Goal: Task Accomplishment & Management: Manage account settings

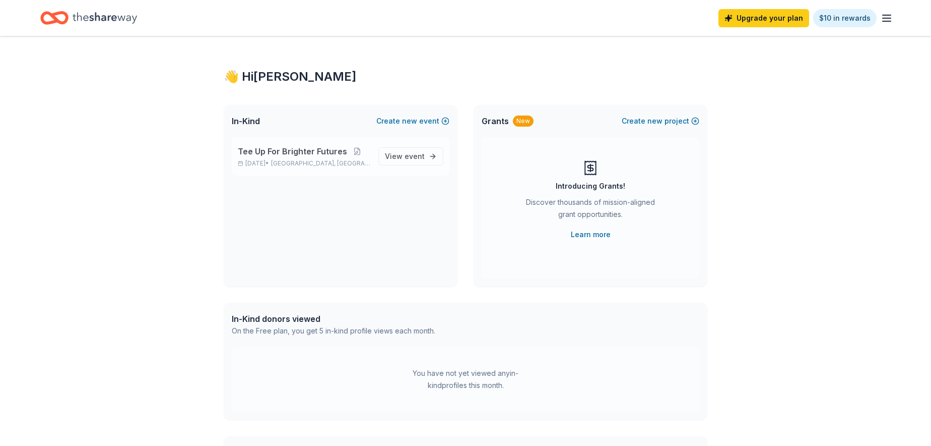
click at [341, 152] on span "Tee Up For Brighter Futures" at bounding box center [292, 151] width 109 height 12
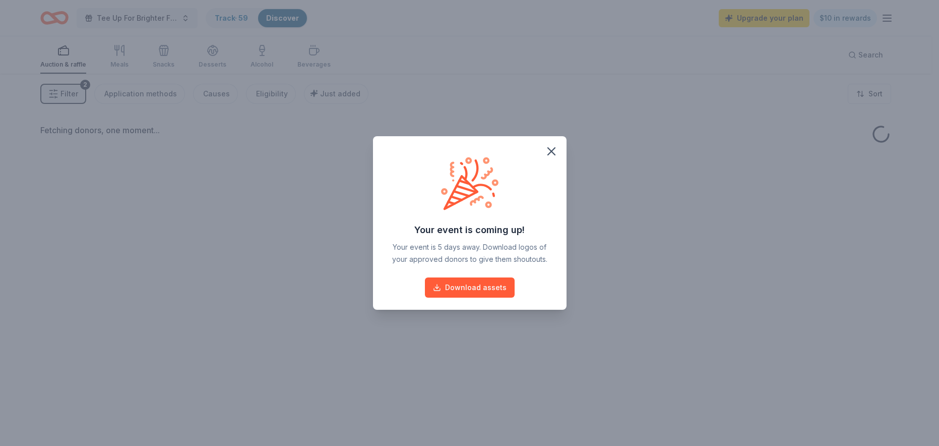
click at [221, 18] on div "Your event is coming up! Your event is 5 days away. Download logos of your appr…" at bounding box center [469, 223] width 939 height 446
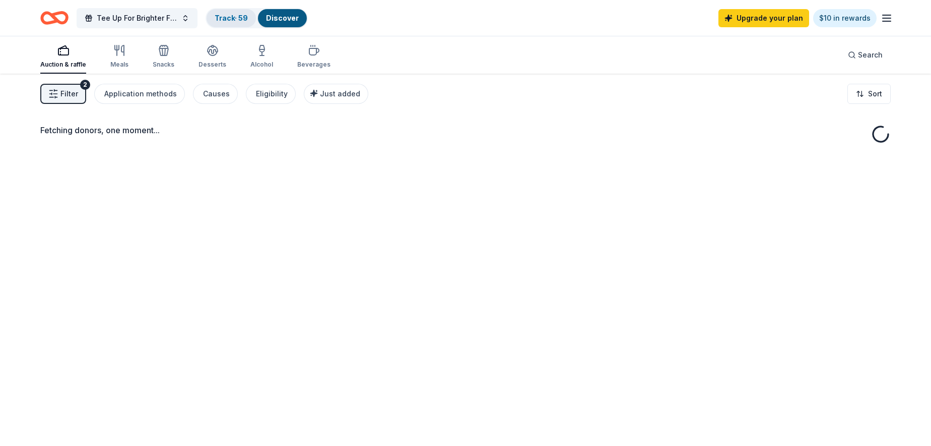
click at [233, 12] on div "Track · 59" at bounding box center [231, 18] width 49 height 18
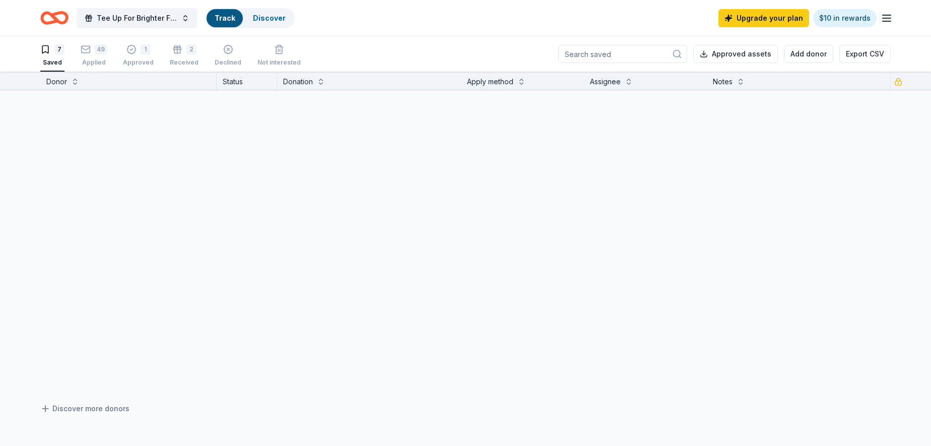
scroll to position [1, 0]
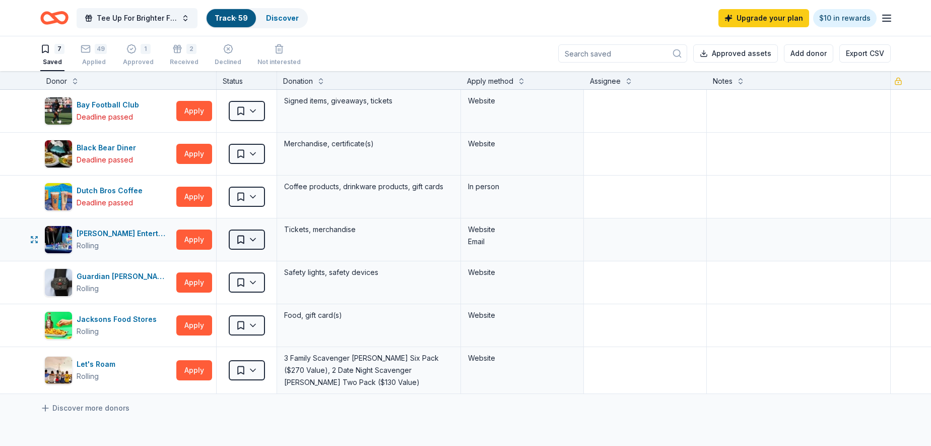
click at [257, 238] on html "Tee Up For Brighter Futures Track · 59 Discover Upgrade your plan $10 in reward…" at bounding box center [465, 222] width 931 height 446
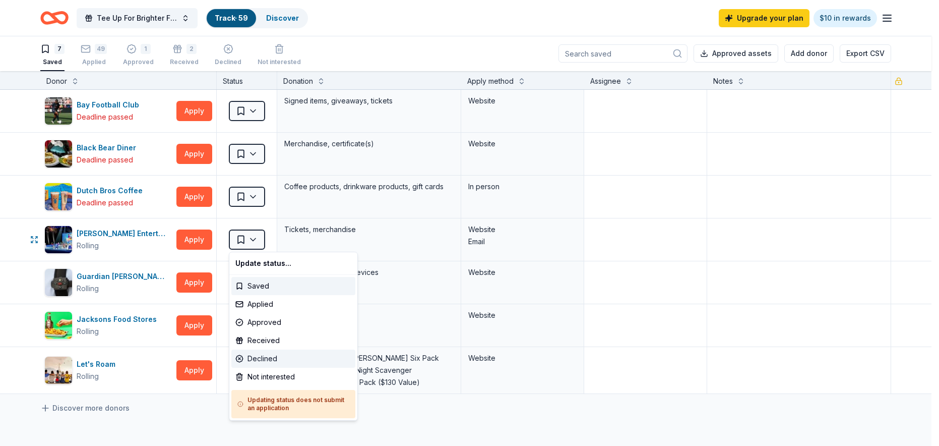
click at [276, 356] on div "Declined" at bounding box center [293, 358] width 124 height 18
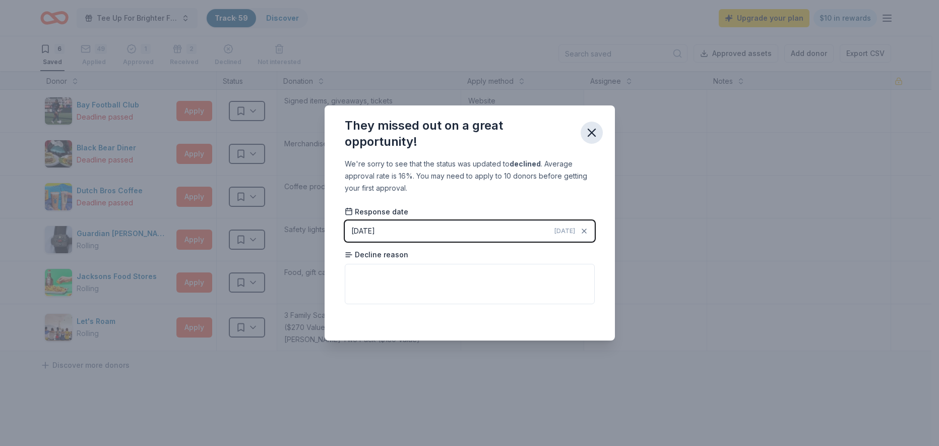
click at [591, 137] on icon "button" at bounding box center [592, 132] width 14 height 14
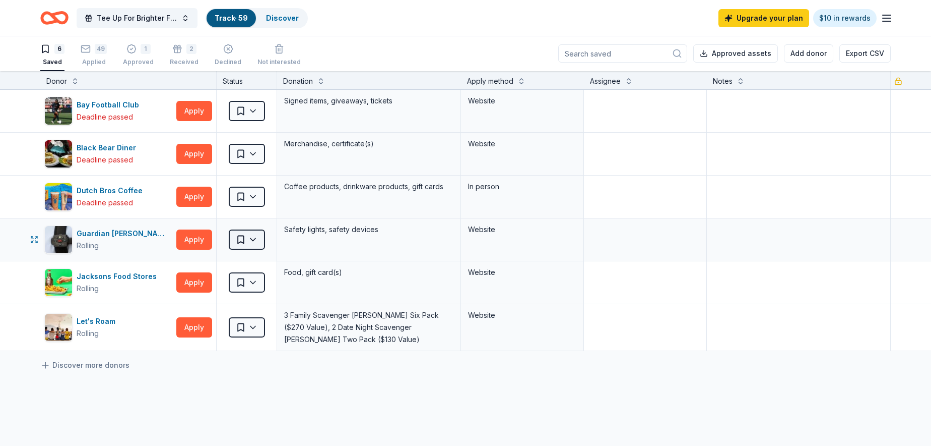
click at [256, 241] on html "Tee Up For Brighter Futures Track · 59 Discover Upgrade your plan $10 in reward…" at bounding box center [465, 222] width 931 height 446
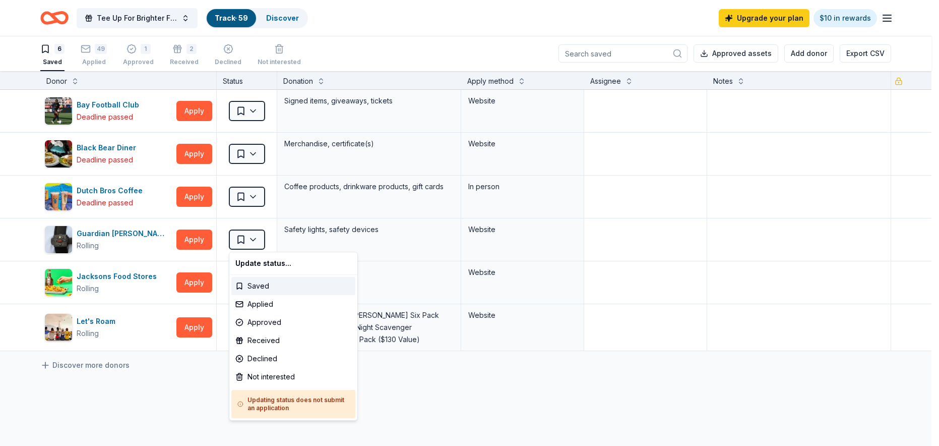
click at [308, 169] on html "Tee Up For Brighter Futures Track · 59 Discover Upgrade your plan $10 in reward…" at bounding box center [469, 222] width 939 height 446
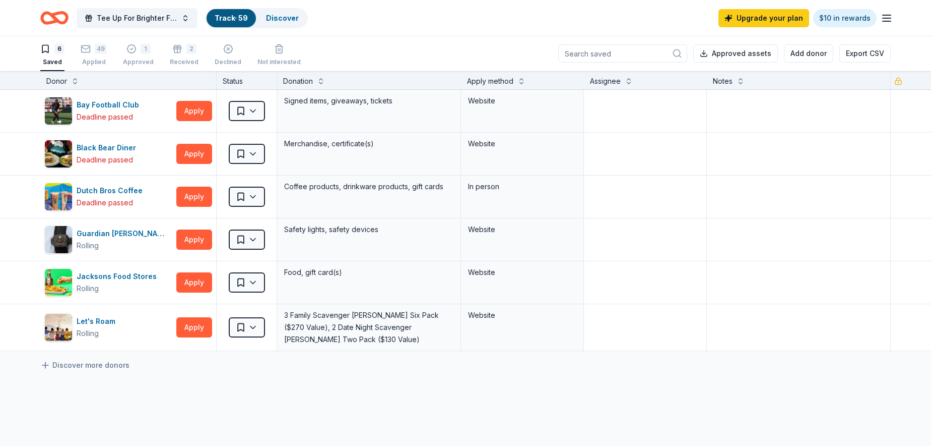
click at [235, 20] on link "Track · 59" at bounding box center [231, 18] width 33 height 9
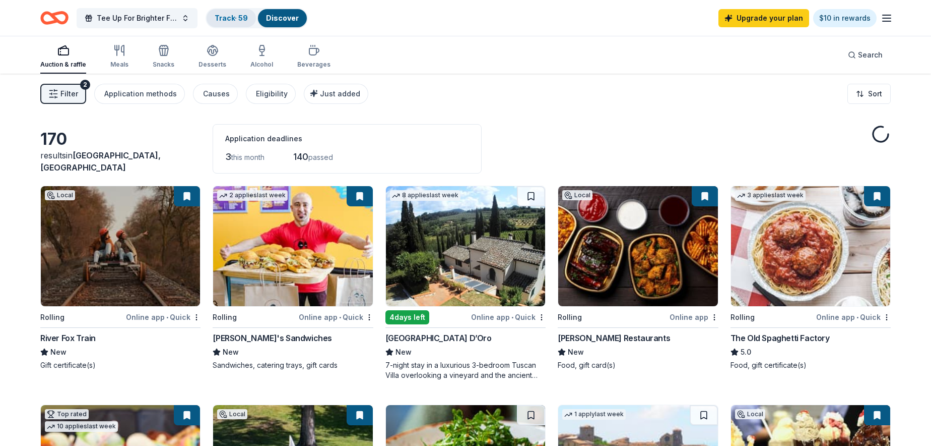
click at [226, 16] on link "Track · 59" at bounding box center [231, 18] width 33 height 9
click at [227, 16] on link "Track · 59" at bounding box center [231, 18] width 33 height 9
click at [234, 20] on link "Track · 59" at bounding box center [231, 18] width 33 height 9
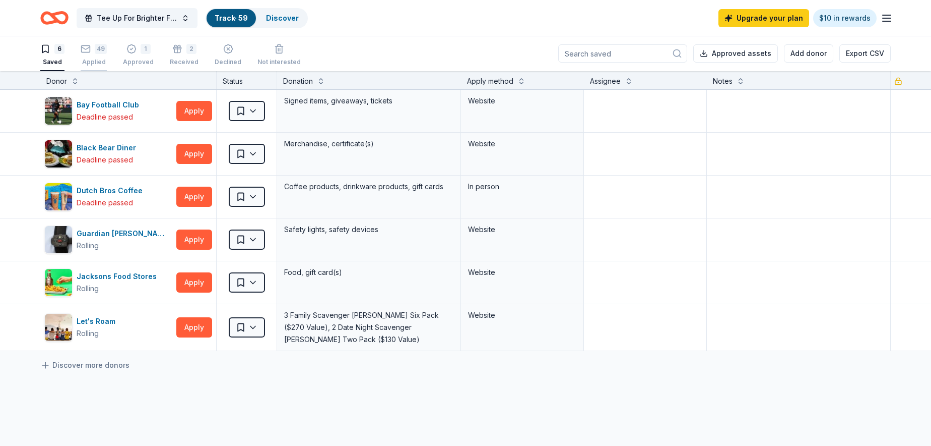
click at [96, 57] on div "49 Applied" at bounding box center [94, 55] width 26 height 22
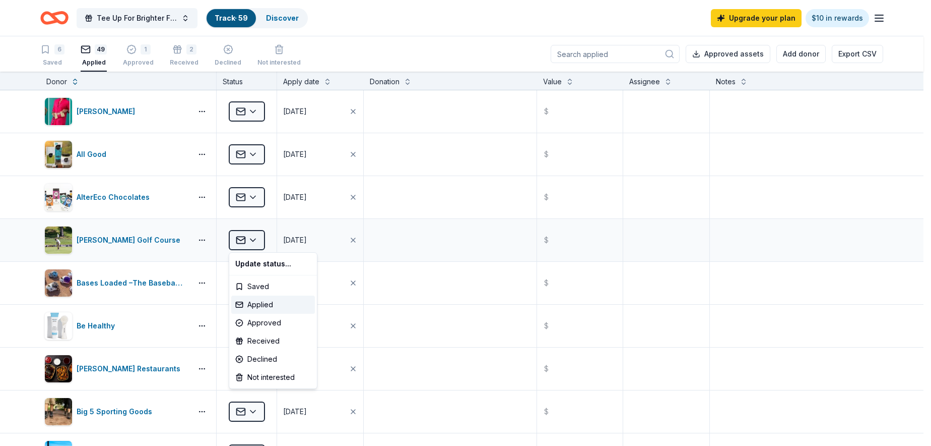
click at [254, 237] on html "Tee Up For Brighter Futures Track · 59 Discover Upgrade your plan $10 in reward…" at bounding box center [465, 223] width 931 height 446
click at [423, 245] on html "Tee Up For Brighter Futures Track · 59 Discover Upgrade your plan $10 in reward…" at bounding box center [469, 223] width 939 height 446
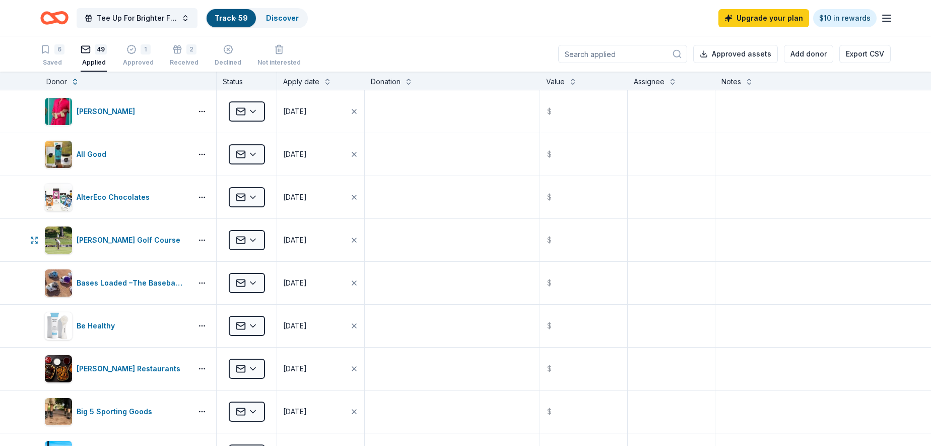
click at [252, 241] on html "Tee Up For Brighter Futures Track · 59 Discover Upgrade your plan $10 in reward…" at bounding box center [465, 223] width 931 height 446
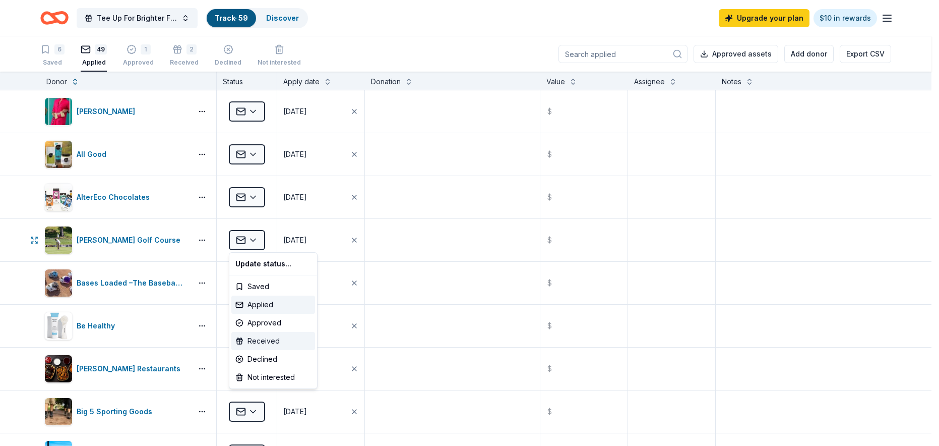
click at [282, 341] on div "Received" at bounding box center [273, 341] width 84 height 18
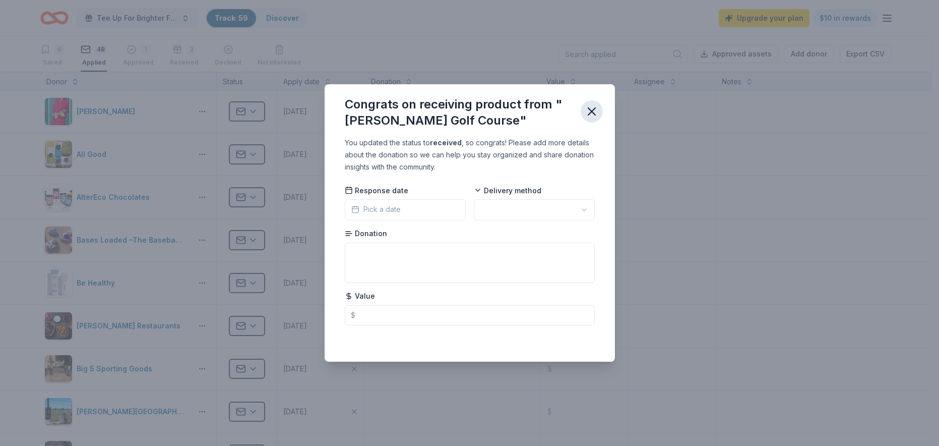
click at [598, 110] on icon "button" at bounding box center [592, 111] width 14 height 14
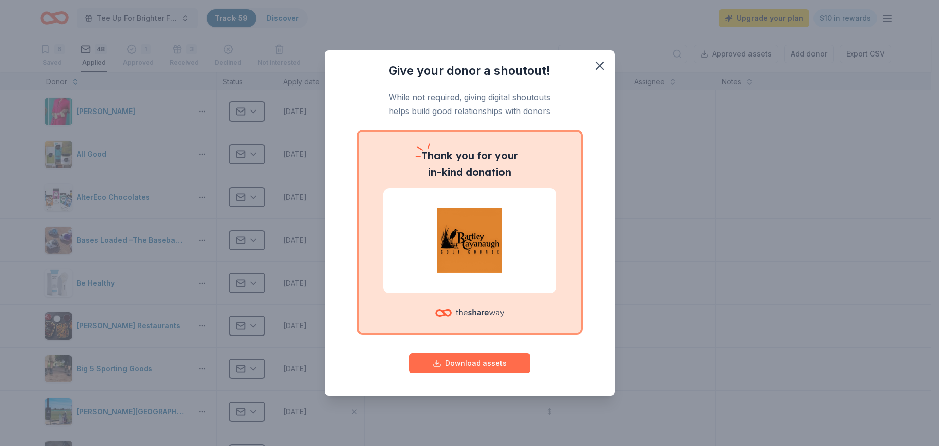
click at [479, 362] on button "Download assets" at bounding box center [469, 363] width 121 height 20
click at [498, 359] on button "Download assets" at bounding box center [469, 363] width 121 height 20
click at [595, 64] on icon "button" at bounding box center [600, 65] width 14 height 14
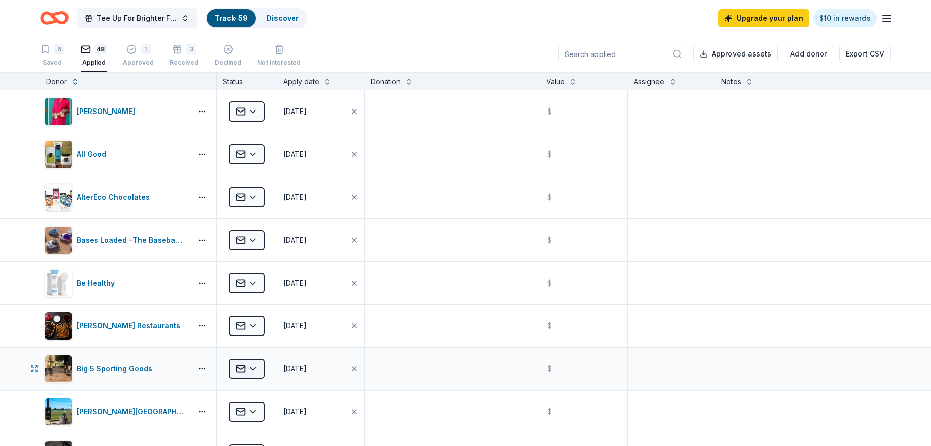
click at [253, 368] on html "Tee Up For Brighter Futures Track · 59 Discover Upgrade your plan $10 in reward…" at bounding box center [465, 223] width 931 height 446
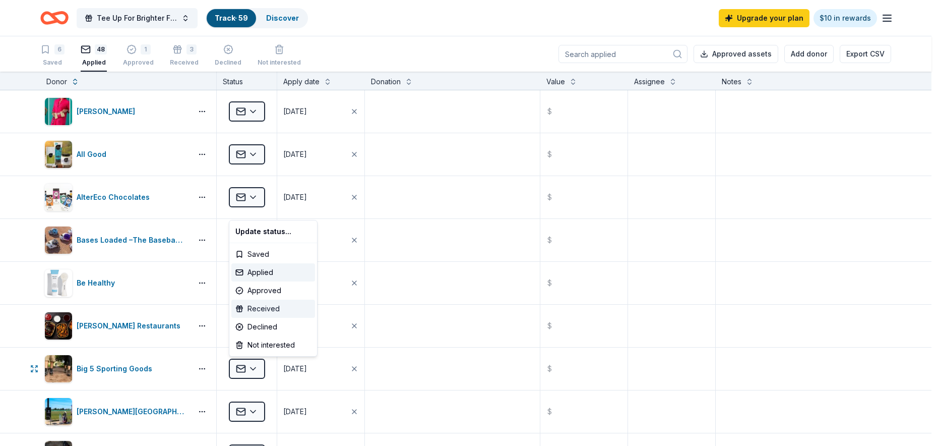
click at [281, 304] on div "Received" at bounding box center [273, 308] width 84 height 18
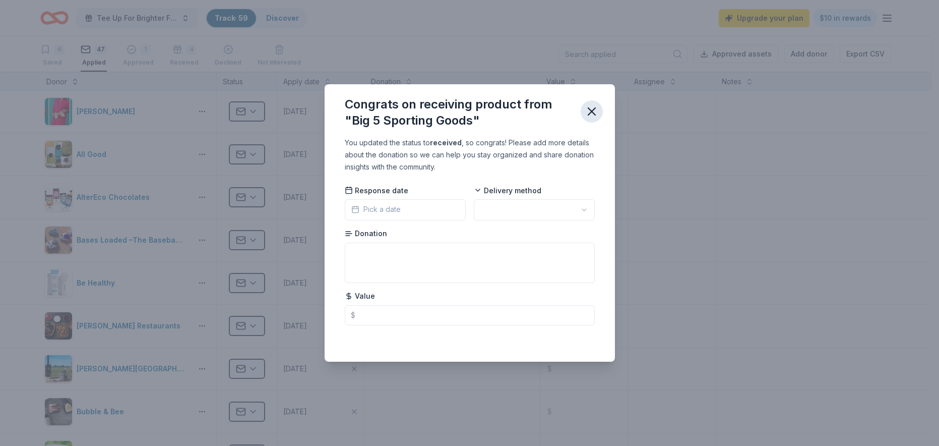
click at [594, 110] on icon "button" at bounding box center [591, 111] width 7 height 7
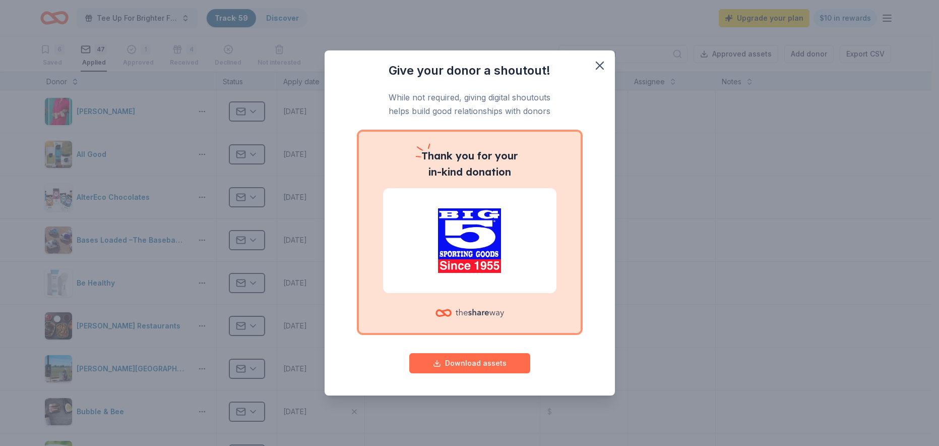
click at [498, 361] on button "Download assets" at bounding box center [469, 363] width 121 height 20
click at [602, 67] on icon "button" at bounding box center [600, 65] width 14 height 14
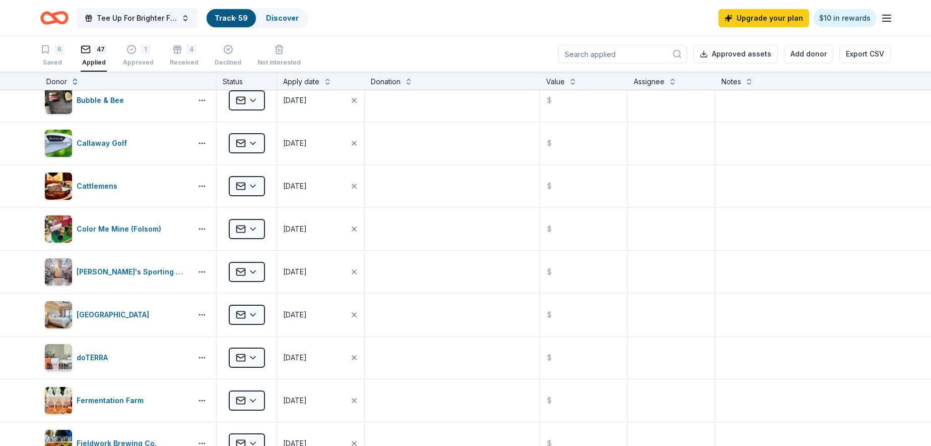
scroll to position [292, 0]
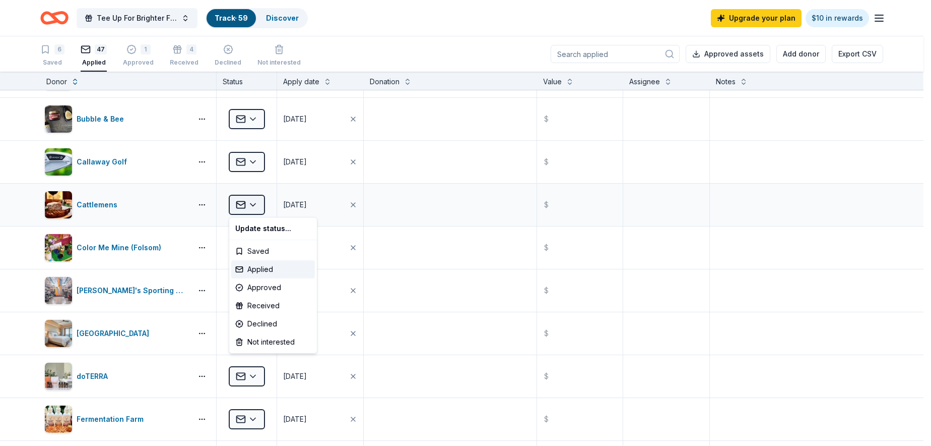
click at [262, 204] on html "Tee Up For Brighter Futures Track · 59 Discover Upgrade your plan $10 in reward…" at bounding box center [465, 223] width 931 height 446
drag, startPoint x: 271, startPoint y: 289, endPoint x: 271, endPoint y: 306, distance: 17.1
click at [271, 306] on div "Update status... Saved Applied Approved Received Declined Not interested" at bounding box center [273, 285] width 89 height 137
click at [271, 306] on div "Received" at bounding box center [273, 305] width 84 height 18
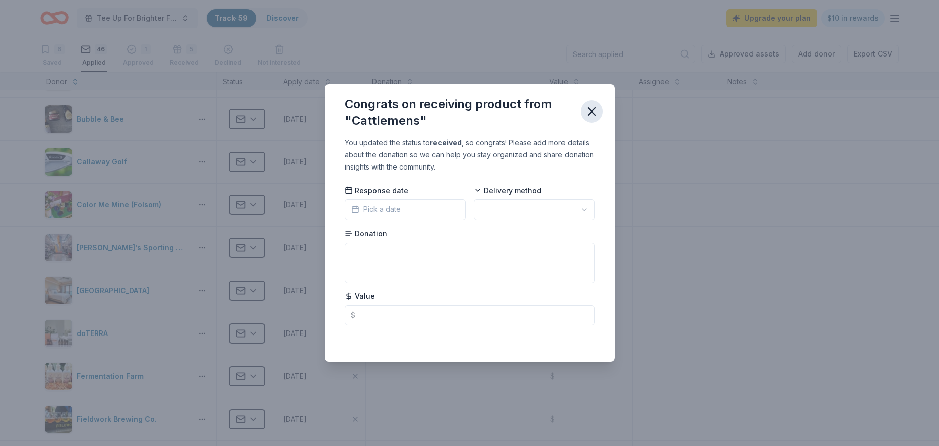
click at [596, 109] on icon "button" at bounding box center [592, 111] width 14 height 14
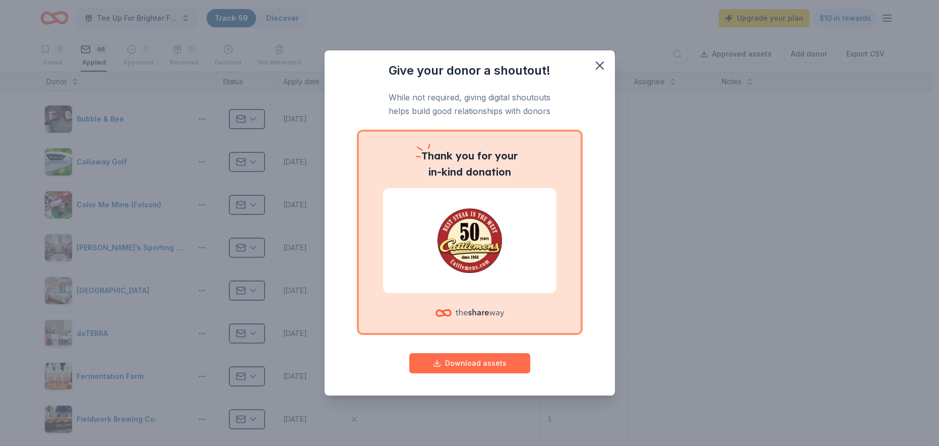
click at [480, 363] on button "Download assets" at bounding box center [469, 363] width 121 height 20
click at [601, 65] on icon "button" at bounding box center [600, 65] width 14 height 14
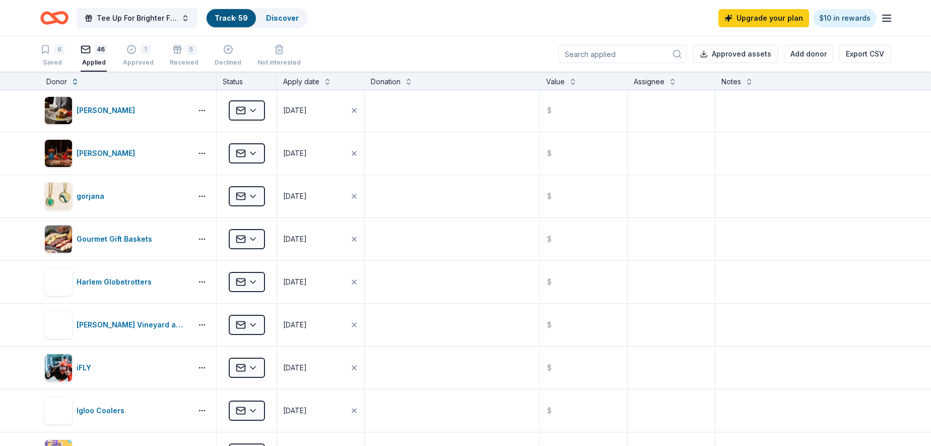
scroll to position [650, 0]
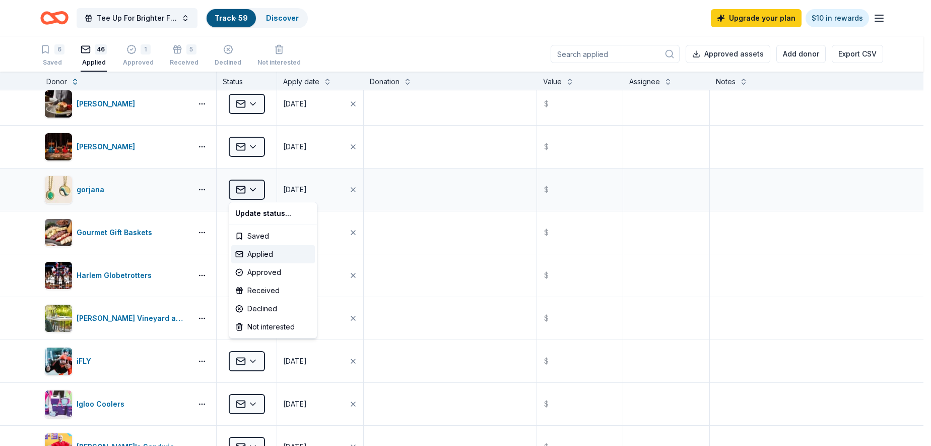
click at [258, 191] on html "Tee Up For Brighter Futures Track · 59 Discover Upgrade your plan $10 in reward…" at bounding box center [465, 223] width 931 height 446
click at [264, 288] on div "Received" at bounding box center [273, 290] width 84 height 18
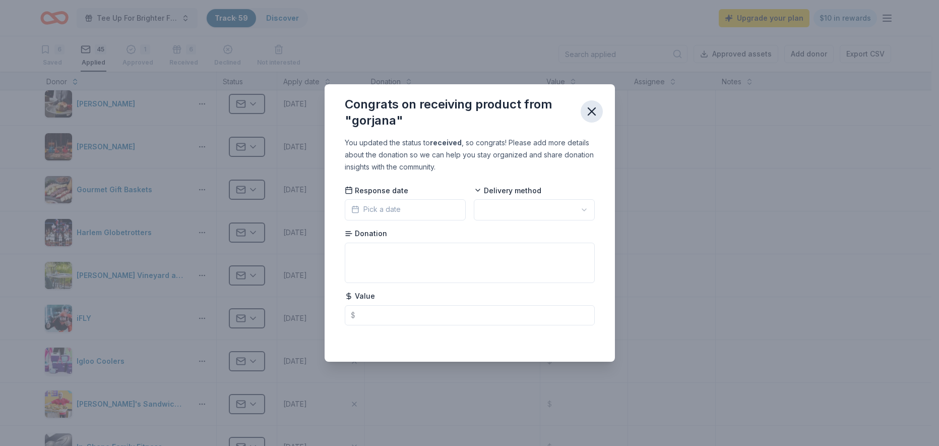
click at [594, 111] on icon "button" at bounding box center [592, 111] width 14 height 14
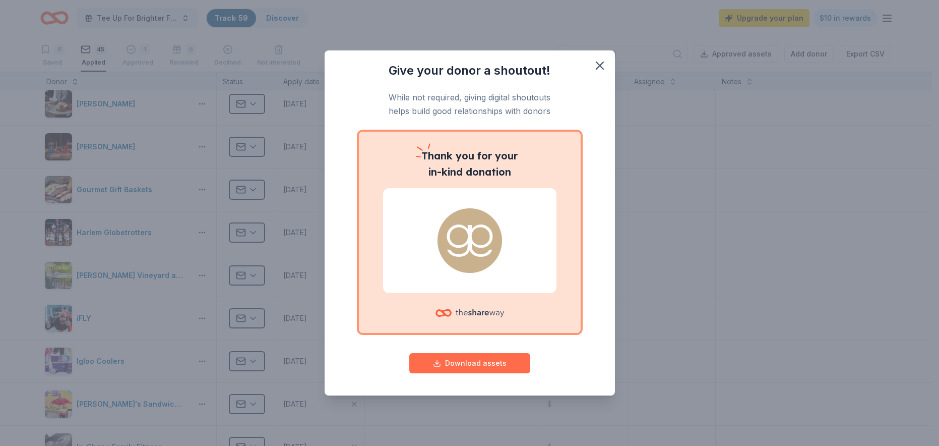
click at [476, 364] on button "Download assets" at bounding box center [469, 363] width 121 height 20
click at [597, 68] on icon "button" at bounding box center [599, 65] width 7 height 7
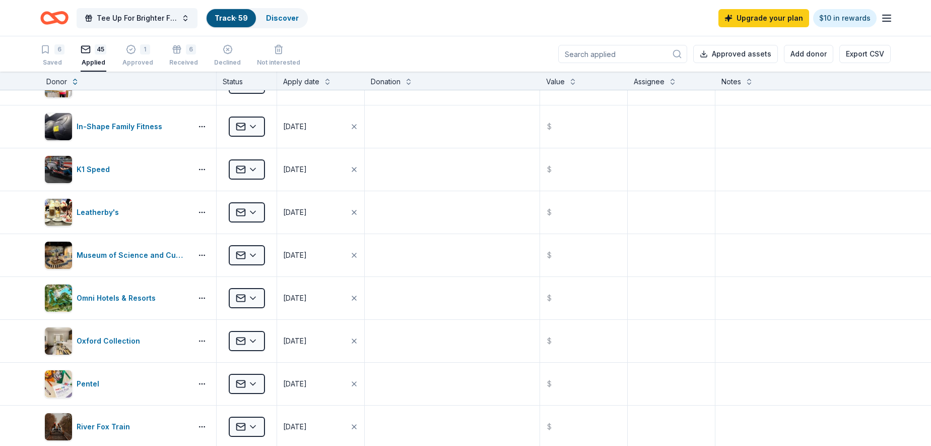
scroll to position [988, 0]
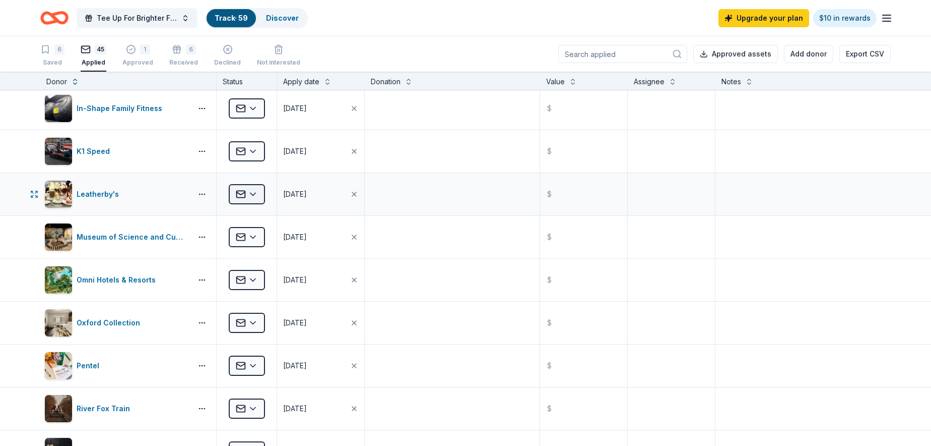
click at [255, 196] on html "Tee Up For Brighter Futures Track · 59 Discover Upgrade your plan $10 in reward…" at bounding box center [465, 223] width 931 height 446
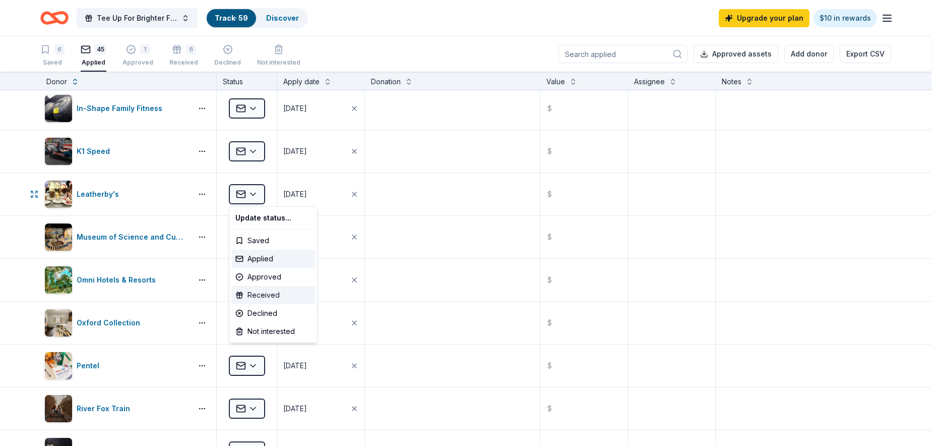
click at [267, 293] on div "Received" at bounding box center [273, 295] width 84 height 18
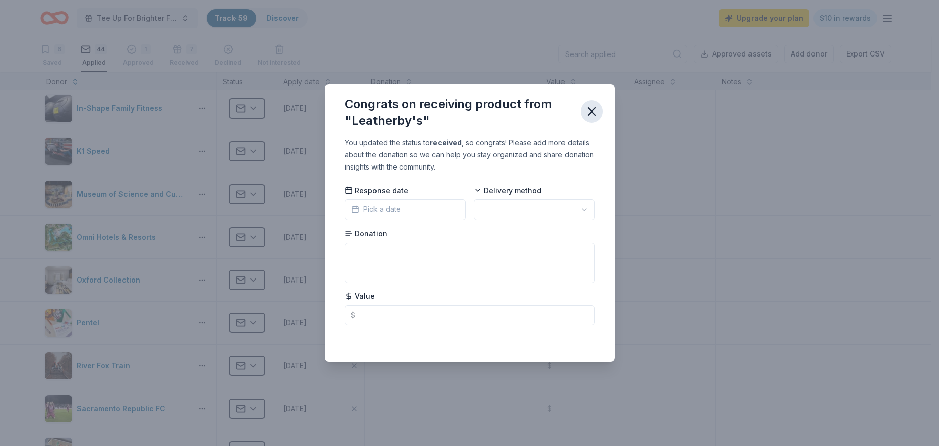
click at [593, 111] on icon "button" at bounding box center [592, 111] width 14 height 14
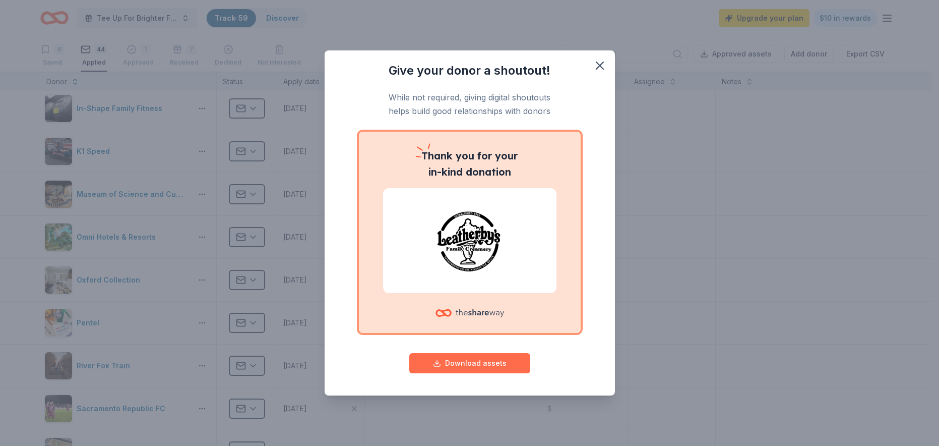
click at [477, 361] on button "Download assets" at bounding box center [469, 363] width 121 height 20
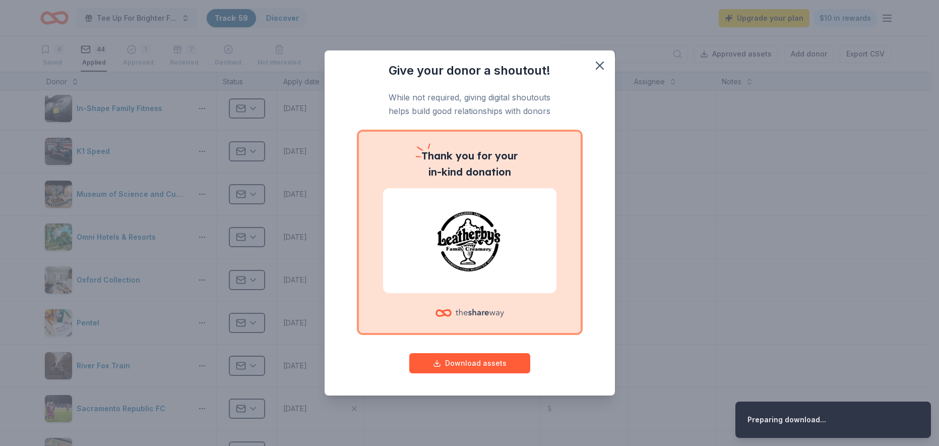
click at [260, 367] on div "Give your donor a shoutout! While not required, giving digital shoutouts helps …" at bounding box center [469, 223] width 939 height 446
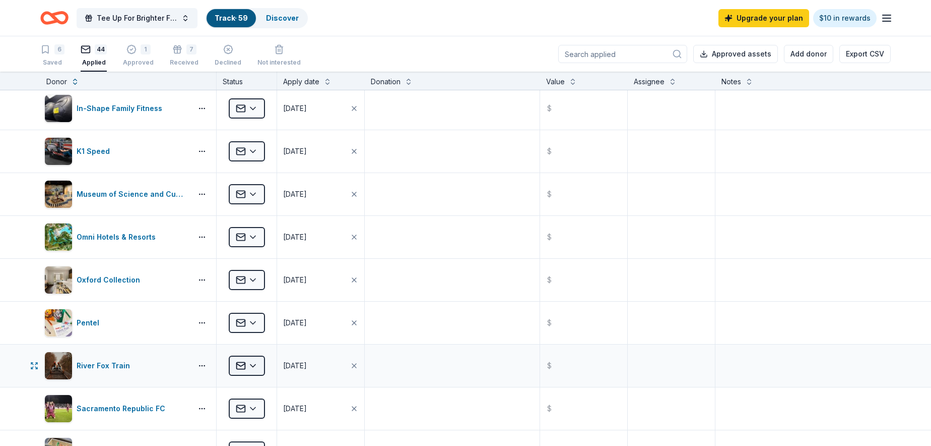
click at [257, 365] on html "Tee Up For Brighter Futures Track · 59 Discover Upgrade your plan $10 in reward…" at bounding box center [465, 223] width 931 height 446
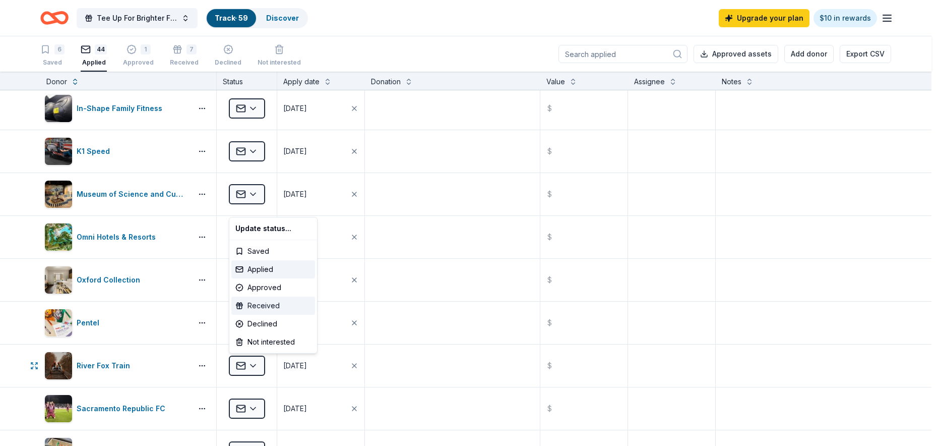
click at [274, 306] on div "Received" at bounding box center [273, 305] width 84 height 18
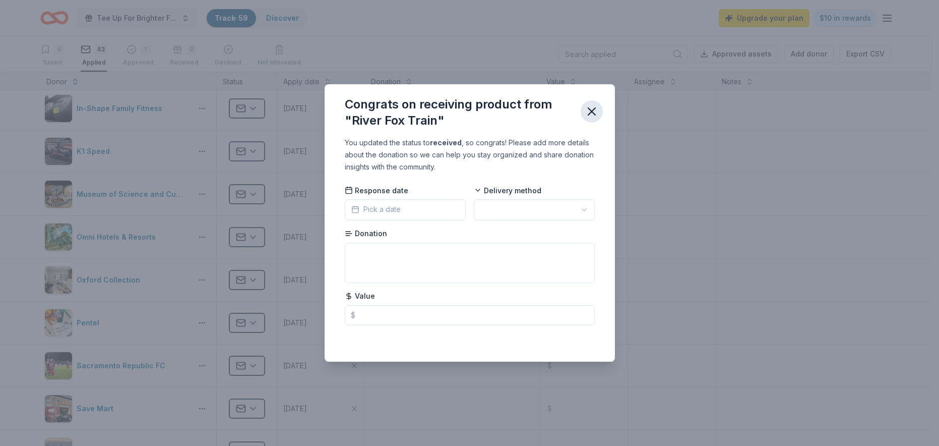
click at [597, 108] on icon "button" at bounding box center [592, 111] width 14 height 14
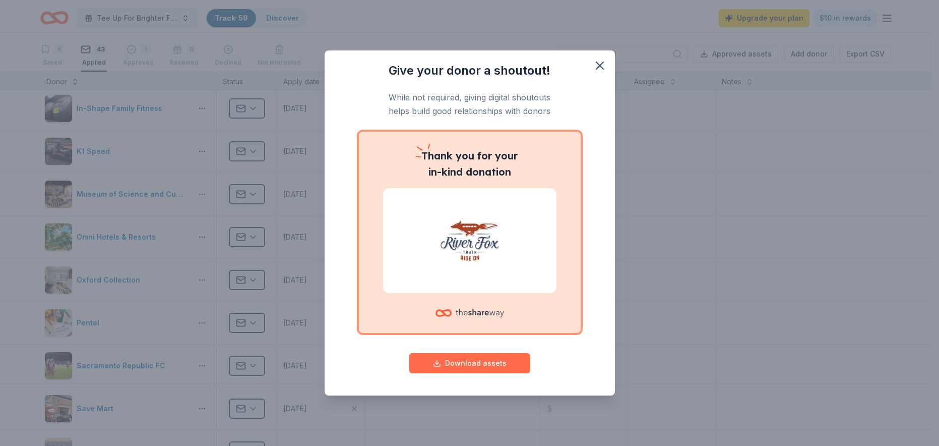
click at [454, 361] on button "Download assets" at bounding box center [469, 363] width 121 height 20
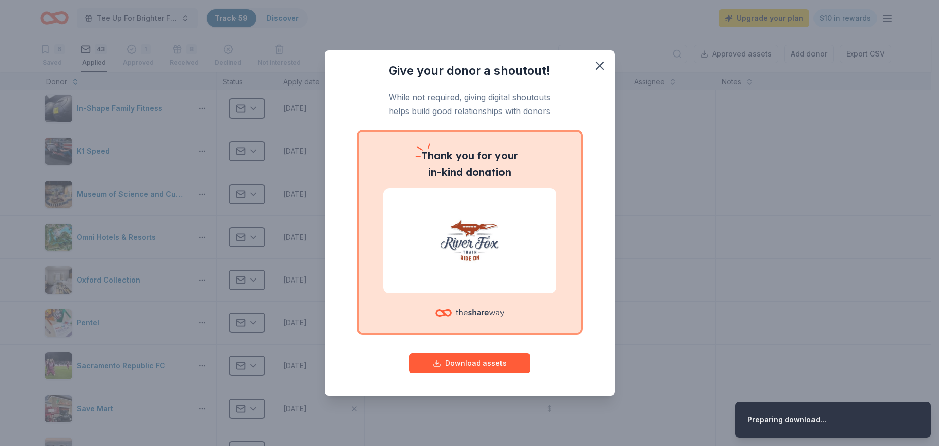
click at [926, 263] on div "Give your donor a shoutout! While not required, giving digital shoutouts helps …" at bounding box center [469, 223] width 939 height 446
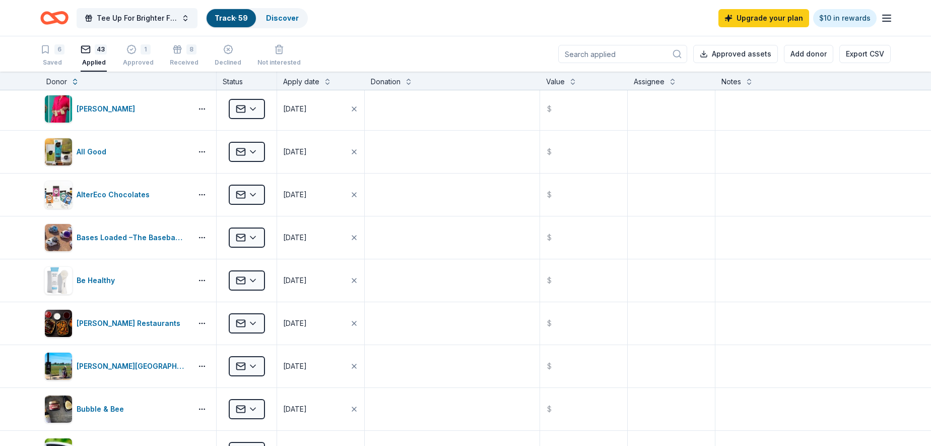
scroll to position [0, 0]
